Goal: Task Accomplishment & Management: Use online tool/utility

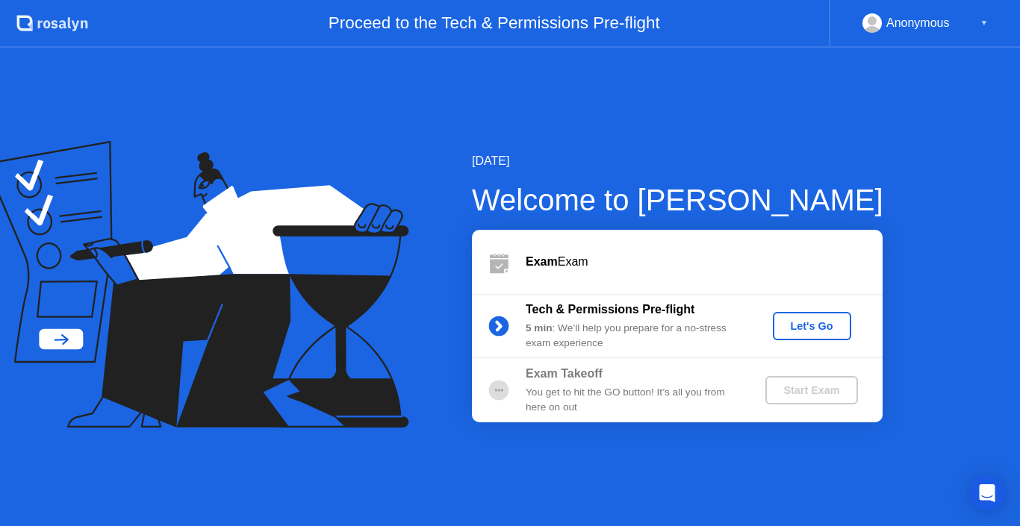
click at [810, 326] on div "Let's Go" at bounding box center [812, 326] width 66 height 12
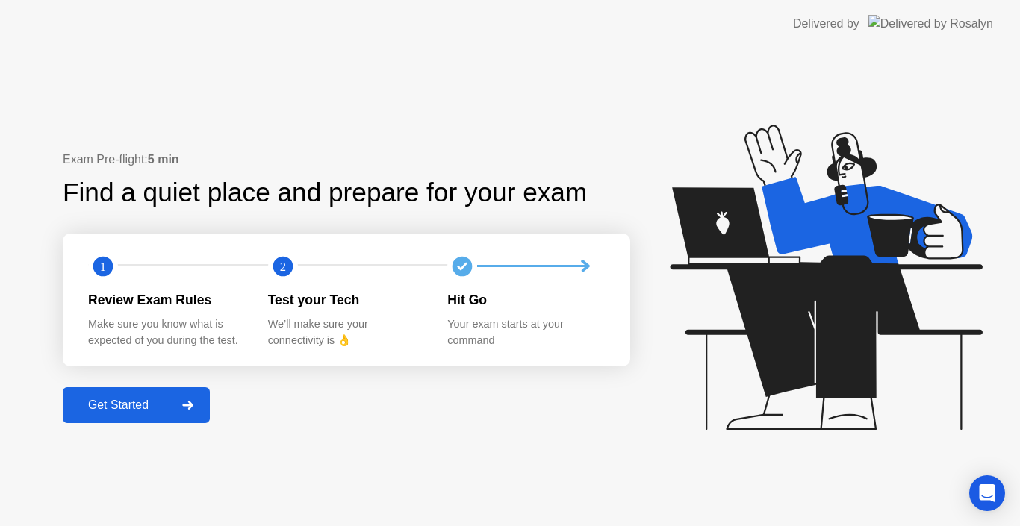
click at [133, 410] on div "Get Started" at bounding box center [118, 405] width 102 height 13
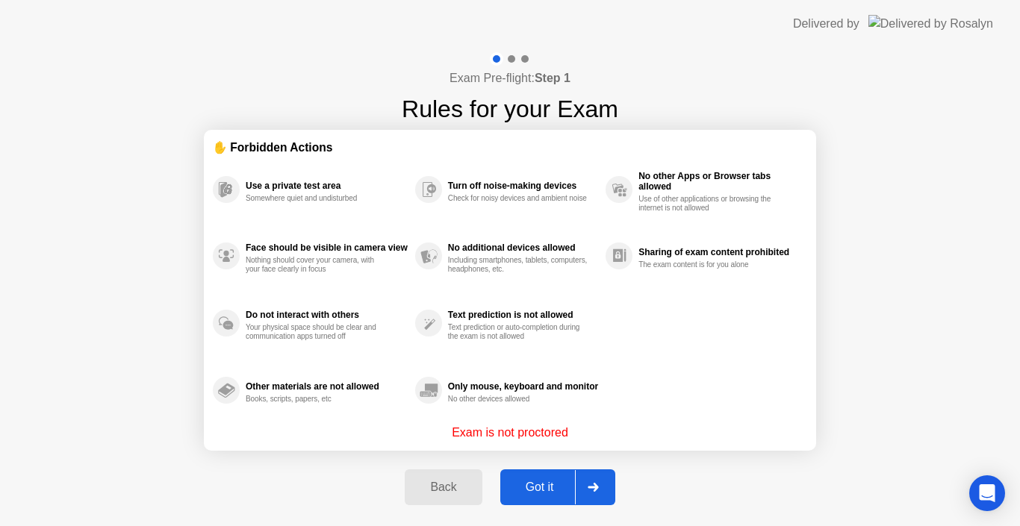
click at [549, 483] on div "Got it" at bounding box center [540, 487] width 70 height 13
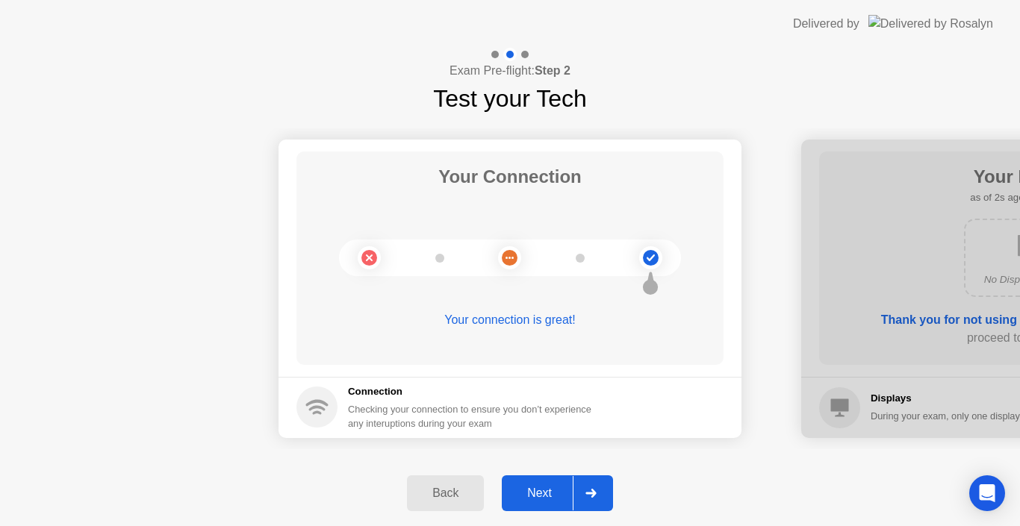
click at [549, 483] on button "Next" at bounding box center [557, 494] width 111 height 36
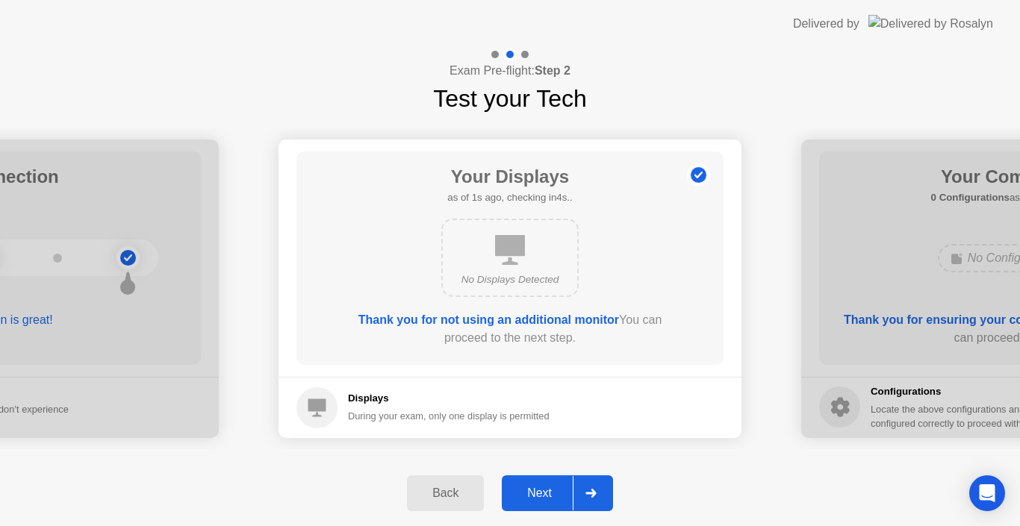
click at [549, 483] on button "Next" at bounding box center [557, 494] width 111 height 36
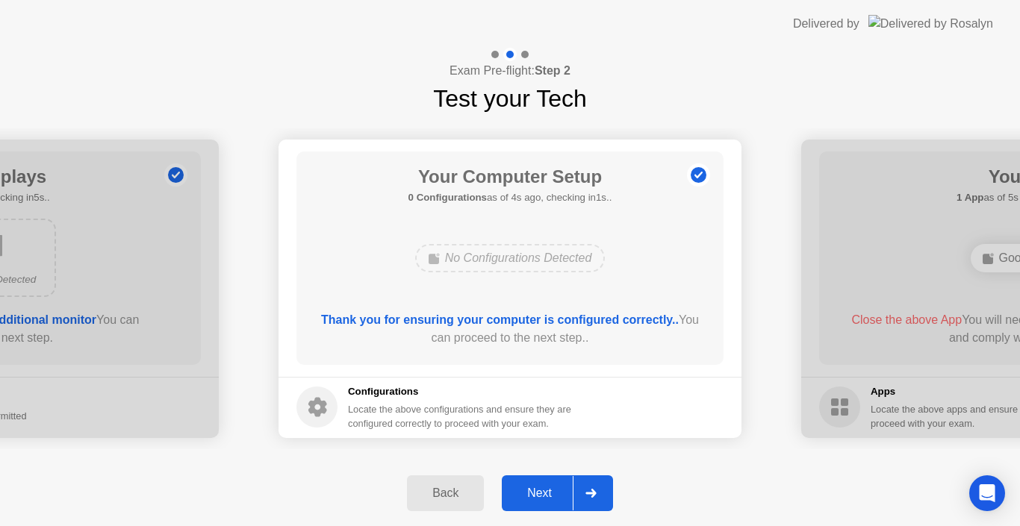
click at [549, 483] on button "Next" at bounding box center [557, 494] width 111 height 36
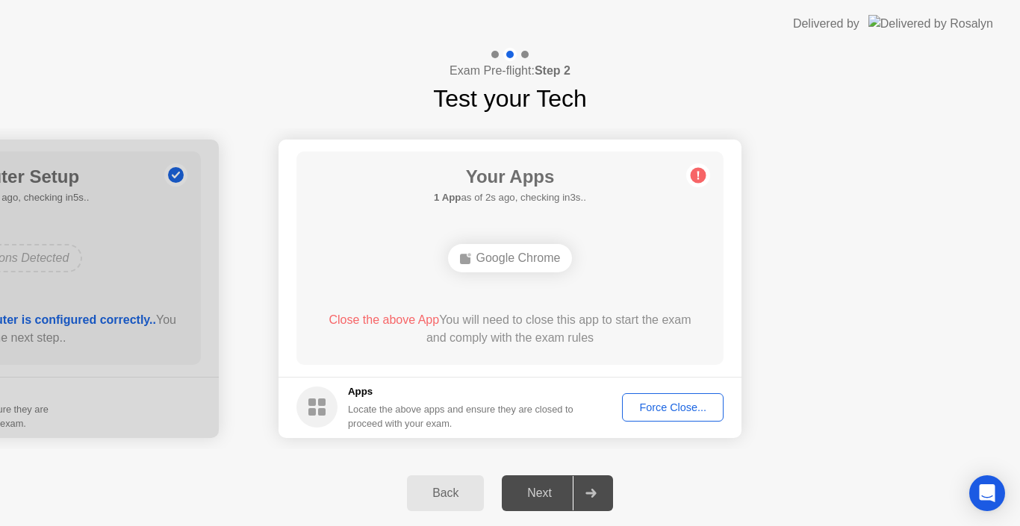
click at [679, 408] on div "Force Close..." at bounding box center [672, 408] width 91 height 12
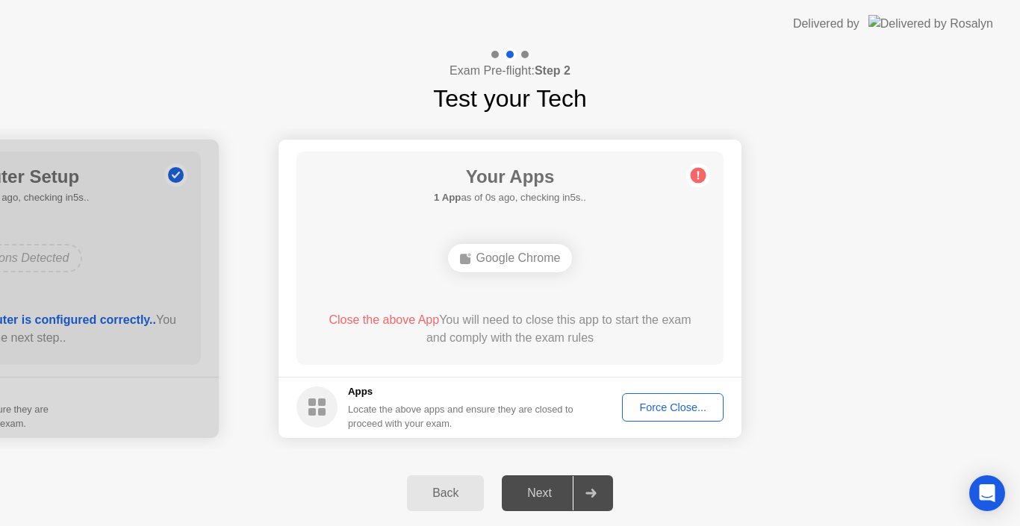
click at [676, 402] on div "Force Close..." at bounding box center [672, 408] width 91 height 12
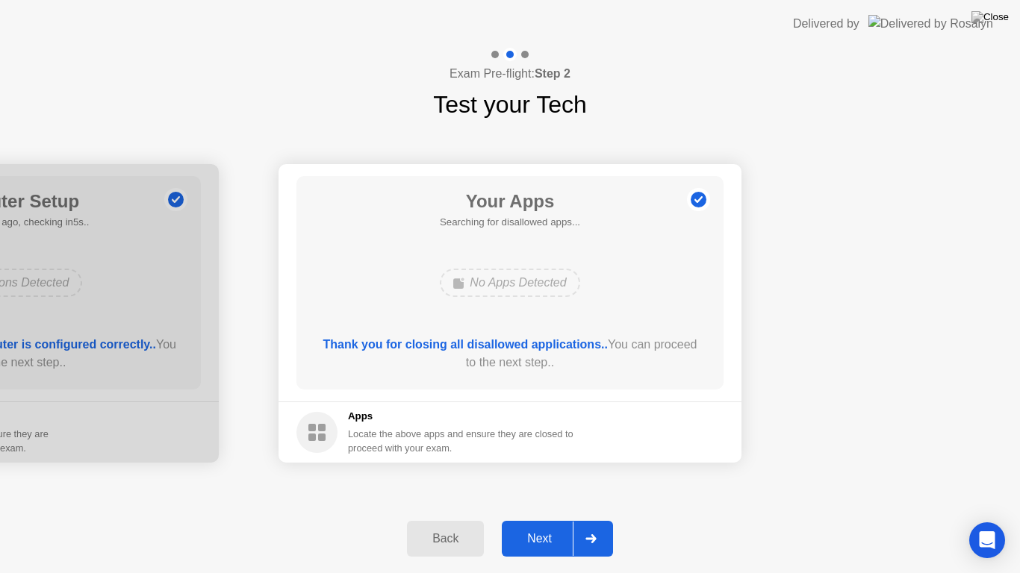
click at [549, 526] on div "Next" at bounding box center [539, 538] width 66 height 13
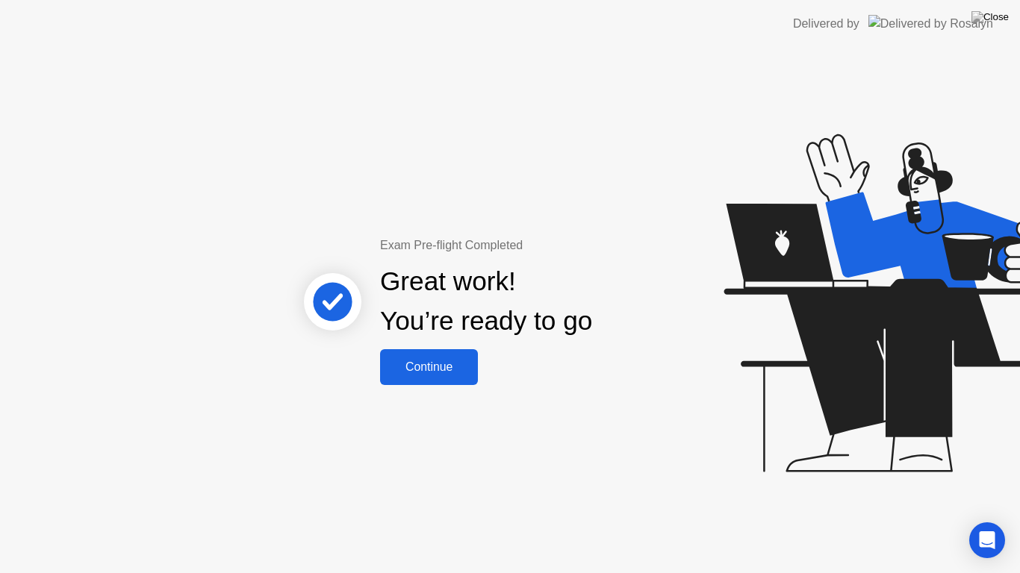
click at [432, 372] on div "Continue" at bounding box center [428, 367] width 89 height 13
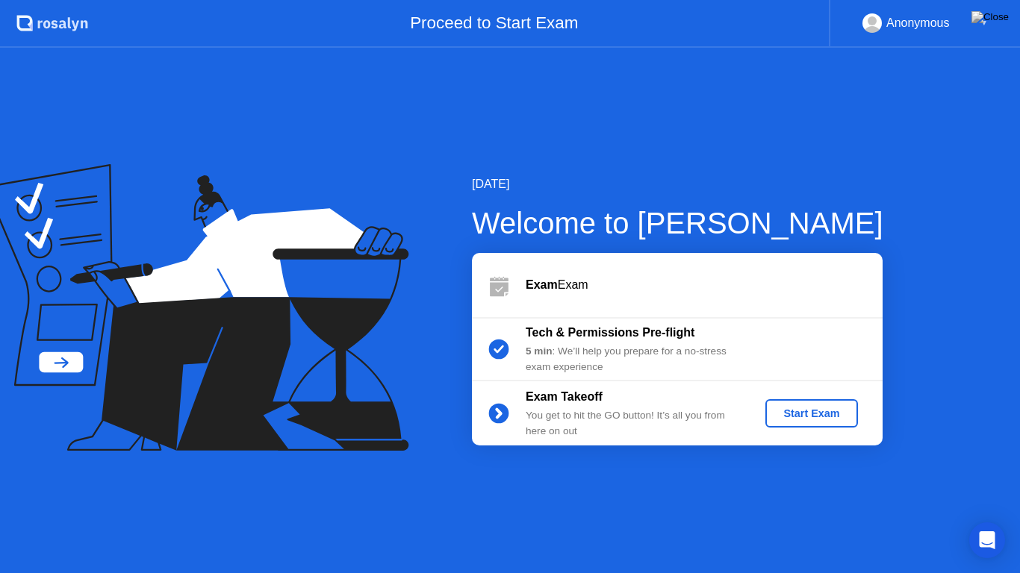
click at [797, 415] on div "Start Exam" at bounding box center [811, 414] width 80 height 12
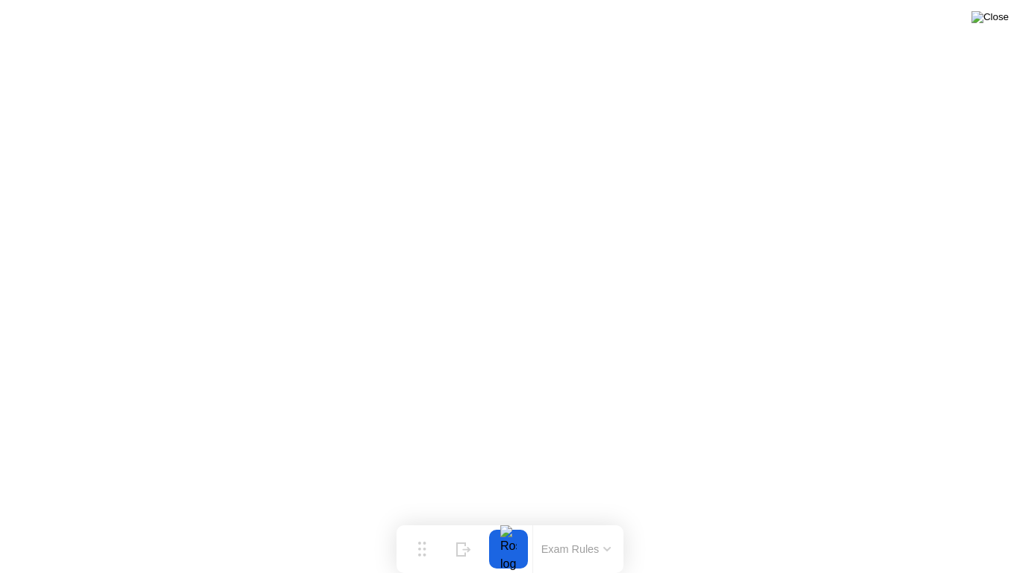
click at [1006, 13] on img at bounding box center [989, 17] width 37 height 12
